Goal: Transaction & Acquisition: Purchase product/service

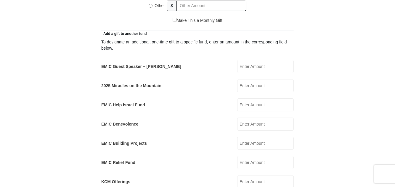
click at [248, 99] on input "EMIC Help Israel Fund" at bounding box center [265, 105] width 57 height 13
type input "50.00"
click at [207, 121] on div "EMIC Benevolence EMIC Benevolence Amount must be a valid number Make This a Mon…" at bounding box center [197, 124] width 192 height 13
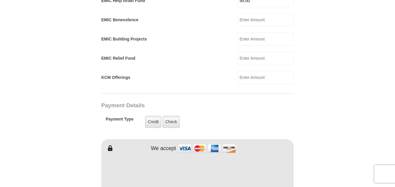
scroll to position [444, 0]
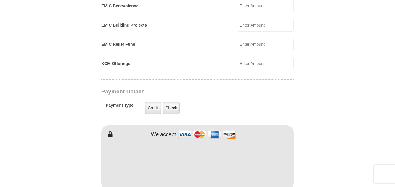
click at [61, 132] on form "[GEOGRAPHIC_DATA][DEMOGRAPHIC_DATA] Online Giving Because of gifts like yours, …" at bounding box center [198, 37] width 338 height 914
click at [154, 102] on label "Credit" at bounding box center [153, 108] width 16 height 12
click at [0, 0] on input "Credit" at bounding box center [0, 0] width 0 height 0
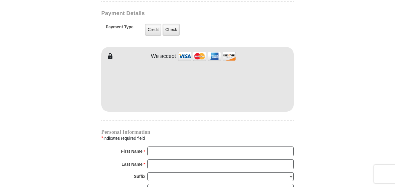
scroll to position [533, 0]
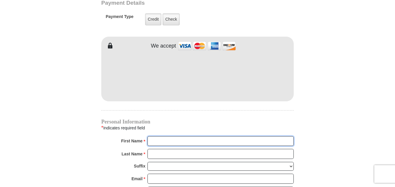
click at [158, 136] on input "First Name *" at bounding box center [220, 141] width 146 height 10
type input "[PERSON_NAME]"
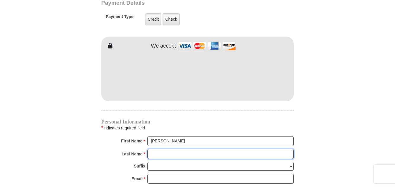
type input "Emanoff"
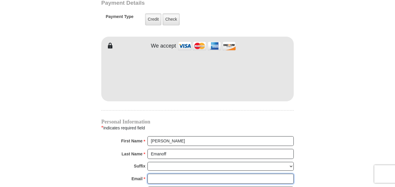
type input "[EMAIL_ADDRESS][DOMAIN_NAME]"
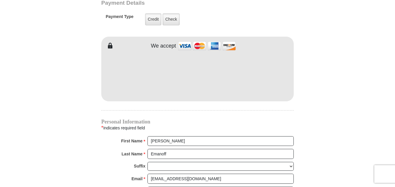
type input "[STREET_ADDRESS]"
type input "Gahanna"
select select "OH"
type input "43230"
type input "6142663689"
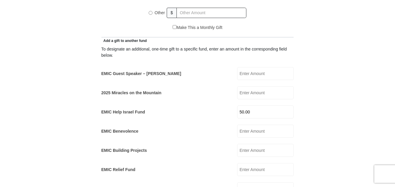
scroll to position [266, 0]
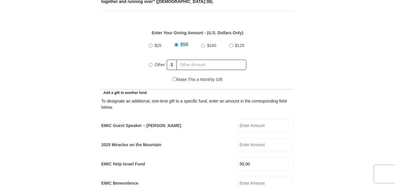
click at [151, 63] on input "Other" at bounding box center [151, 65] width 4 height 4
radio input "true"
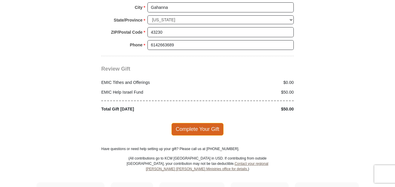
scroll to position [799, 0]
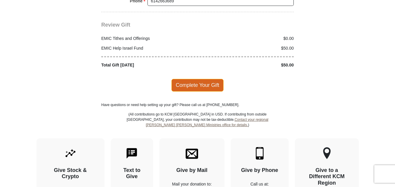
click at [195, 79] on span "Complete Your Gift" at bounding box center [197, 85] width 52 height 12
